Goal: Information Seeking & Learning: Check status

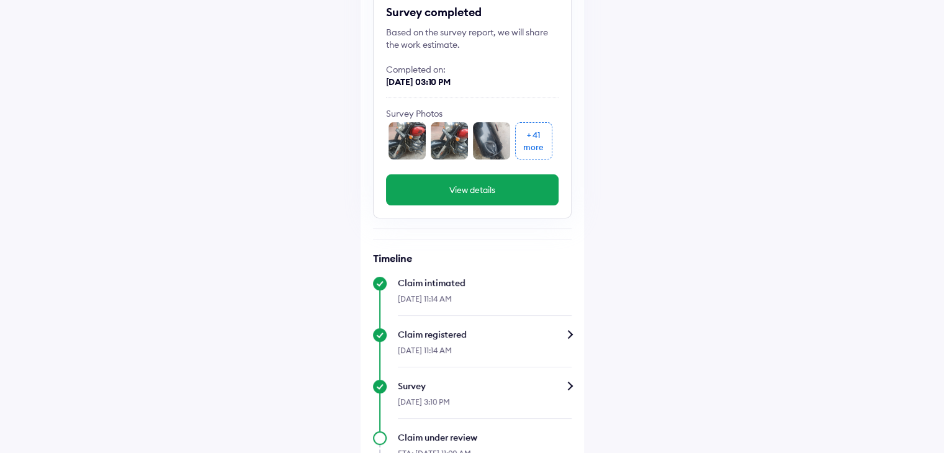
scroll to position [141, 0]
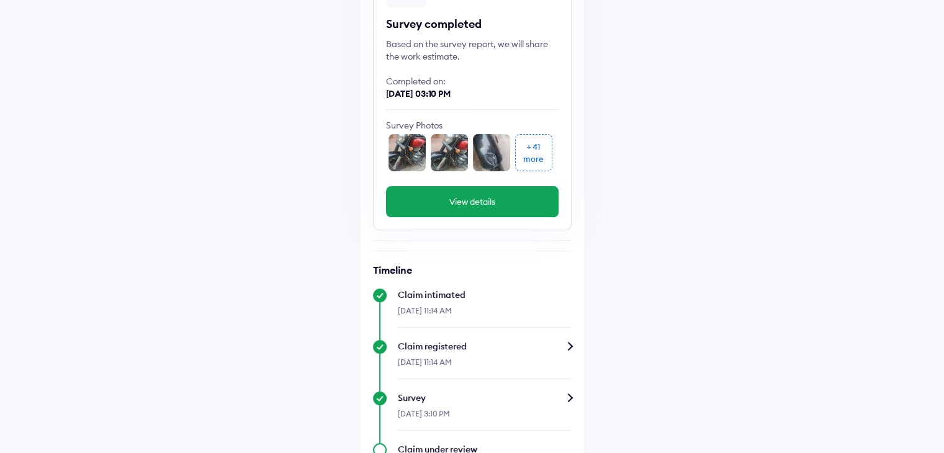
click at [476, 194] on button "View details" at bounding box center [472, 201] width 172 height 31
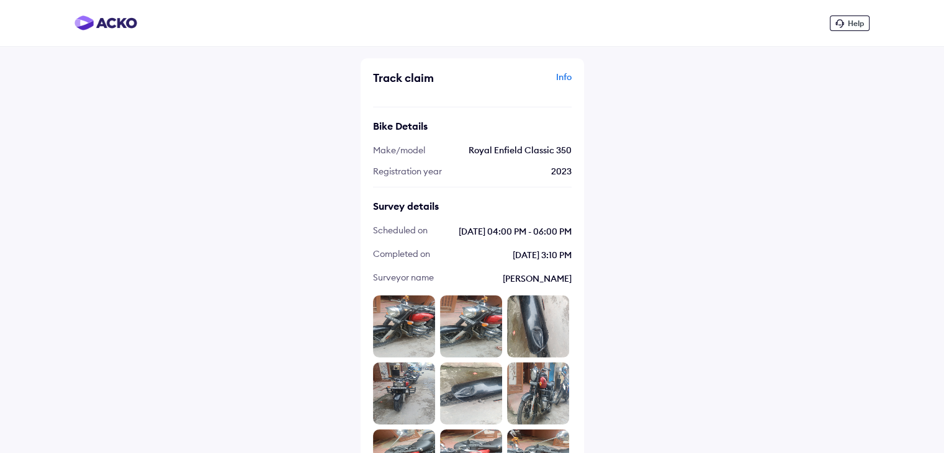
scroll to position [141, 0]
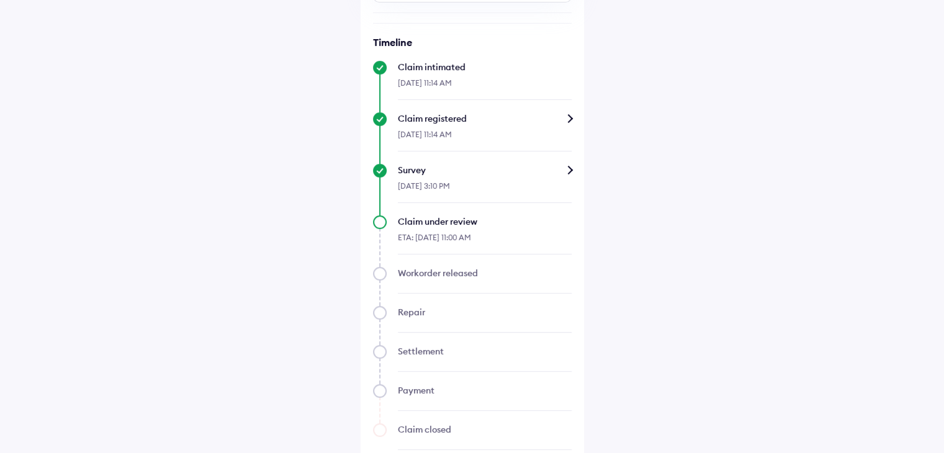
scroll to position [389, 0]
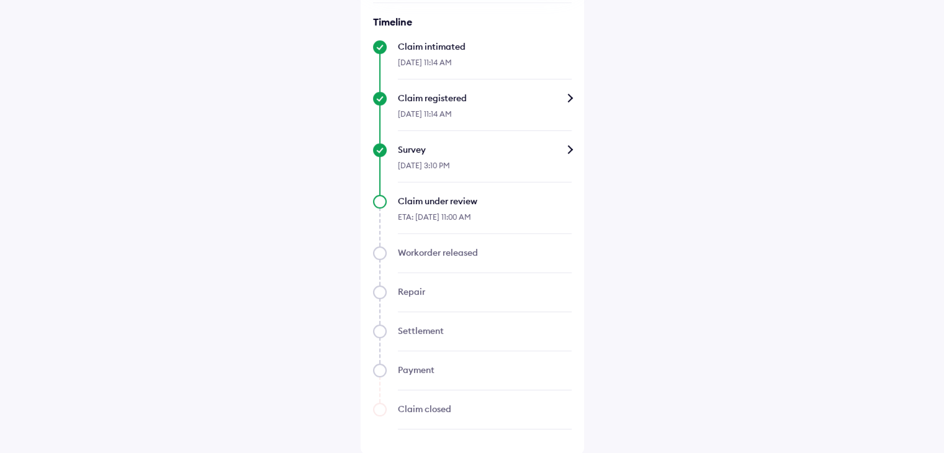
click at [444, 205] on div "Claim under review" at bounding box center [485, 201] width 174 height 12
